Goal: Check status: Check status

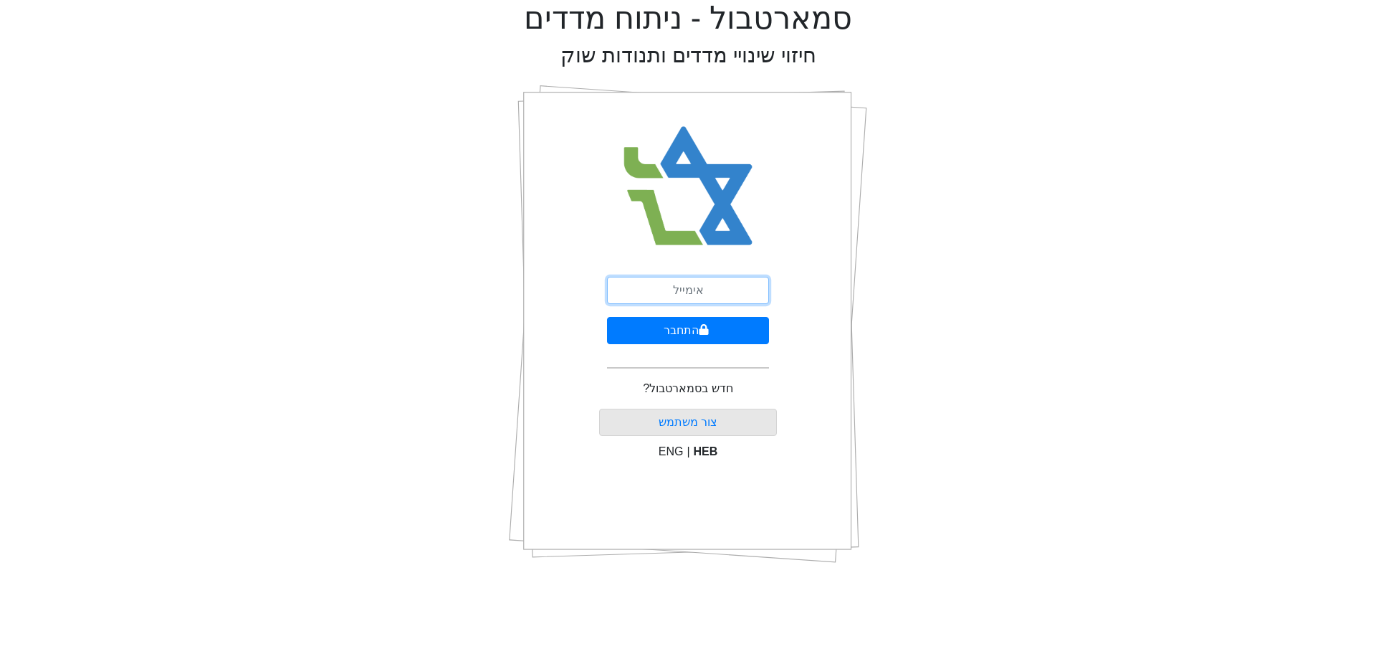
click at [704, 290] on input "email" at bounding box center [688, 290] width 162 height 27
type input "[PERSON_NAME][EMAIL_ADDRESS][DOMAIN_NAME]"
click at [710, 337] on button "התחבר" at bounding box center [688, 330] width 162 height 27
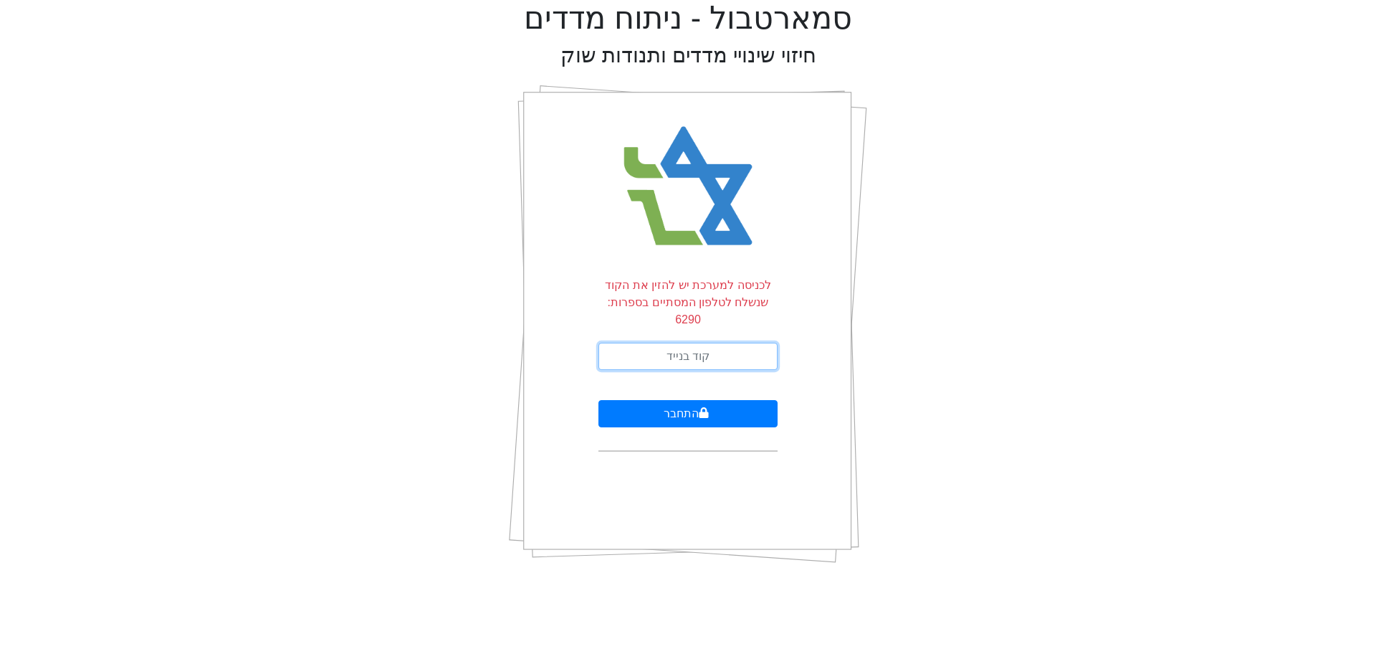
click at [651, 343] on input "text" at bounding box center [687, 356] width 179 height 27
type input "499176"
click at [682, 400] on button "התחבר" at bounding box center [687, 413] width 179 height 27
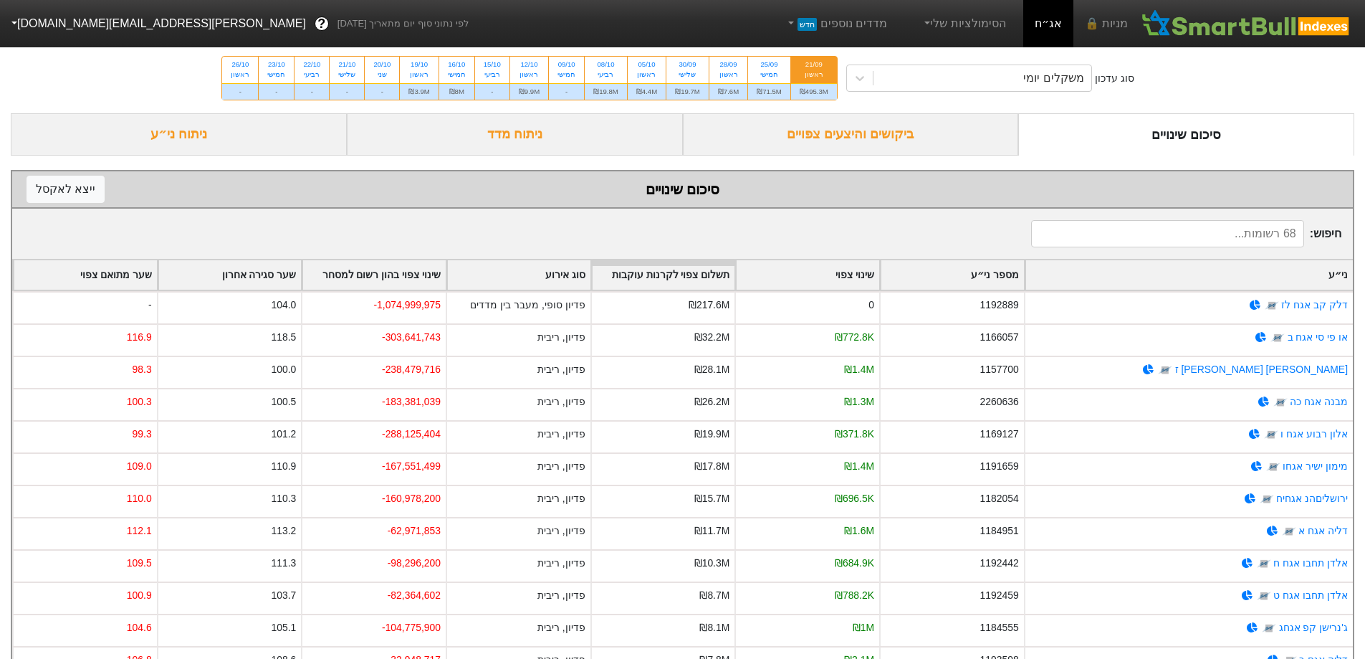
click at [856, 135] on div "ביקושים והיצעים צפויים" at bounding box center [851, 134] width 336 height 42
